Goal: Navigation & Orientation: Find specific page/section

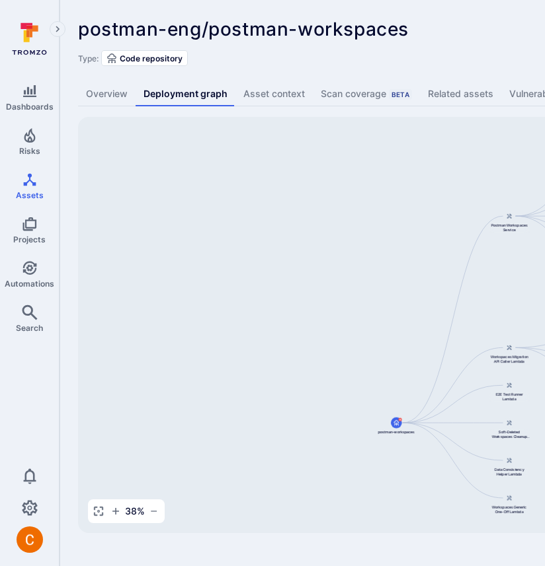
click at [438, 36] on div "postman-eng/postman-workspaces ... Show more" at bounding box center [411, 29] width 666 height 21
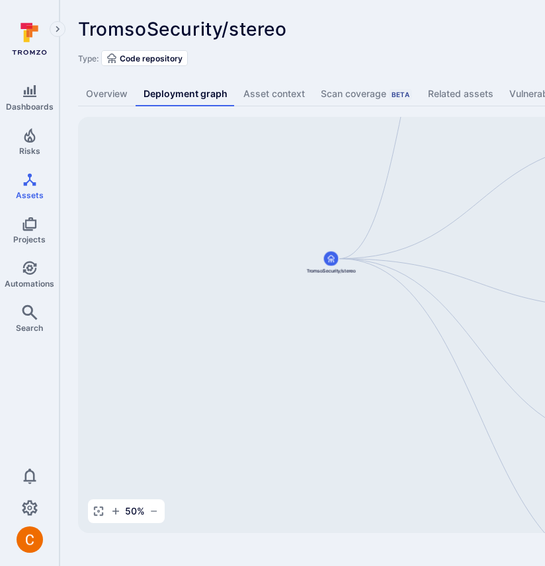
click at [393, 38] on div "TromsoSecurity/stereo ... Show more" at bounding box center [411, 29] width 666 height 21
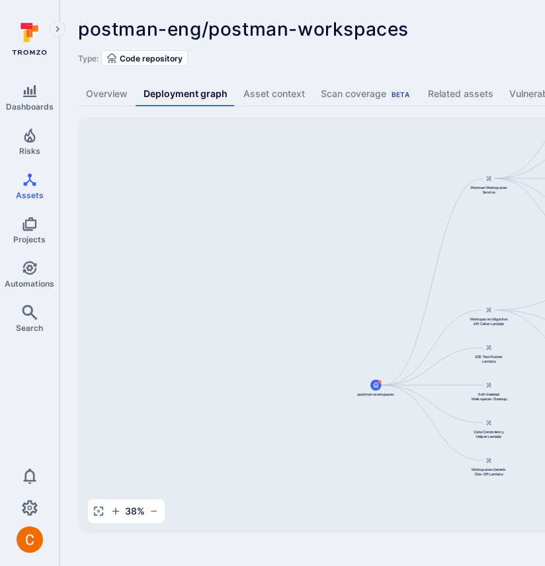
drag, startPoint x: 414, startPoint y: 311, endPoint x: 338, endPoint y: 188, distance: 144.9
click at [338, 188] on div "Postman Workspaces Service postman-workspaces Workspaces Migration API Caller L…" at bounding box center [509, 325] width 862 height 416
